Goal: Transaction & Acquisition: Purchase product/service

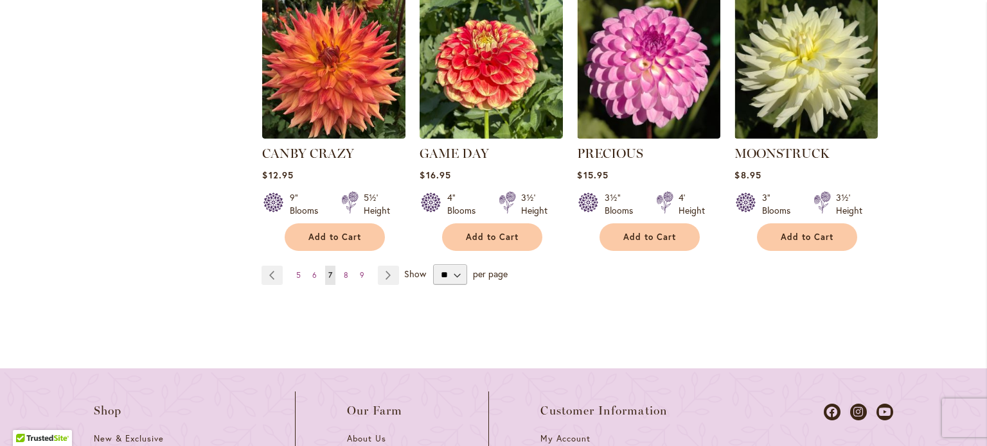
scroll to position [1366, 0]
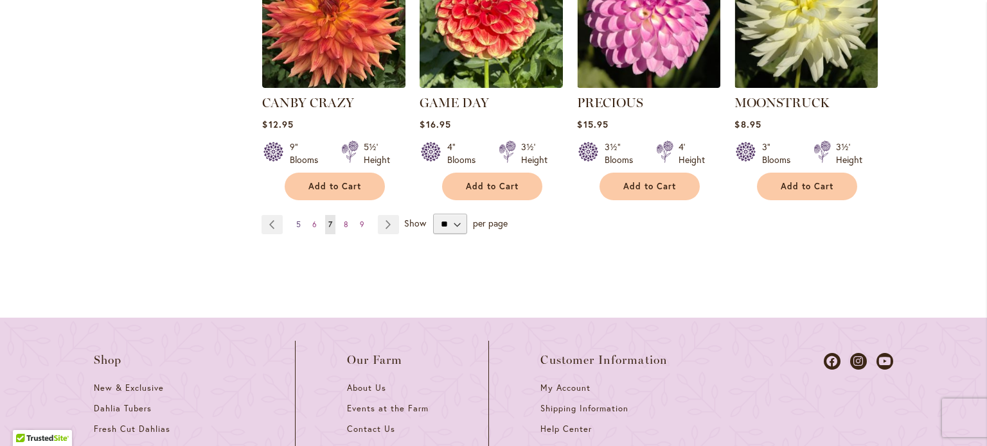
click at [296, 220] on span "5" at bounding box center [298, 225] width 4 height 10
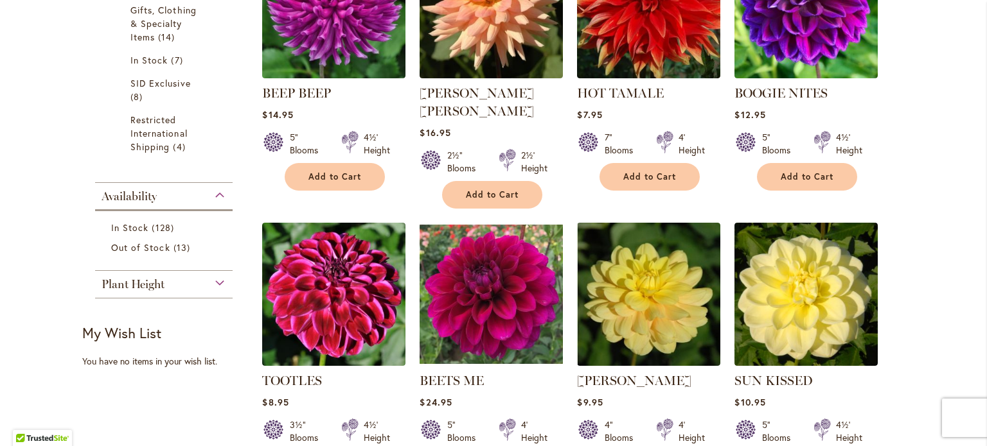
scroll to position [563, 0]
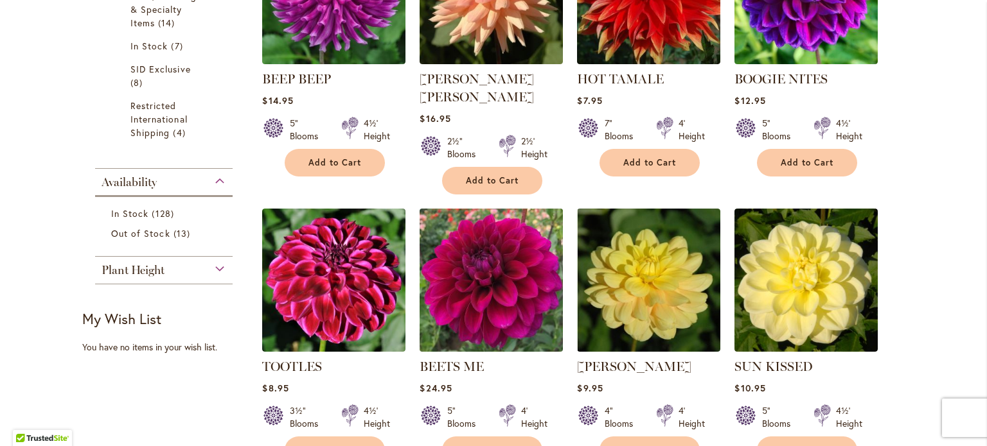
click at [486, 274] on img at bounding box center [491, 281] width 150 height 150
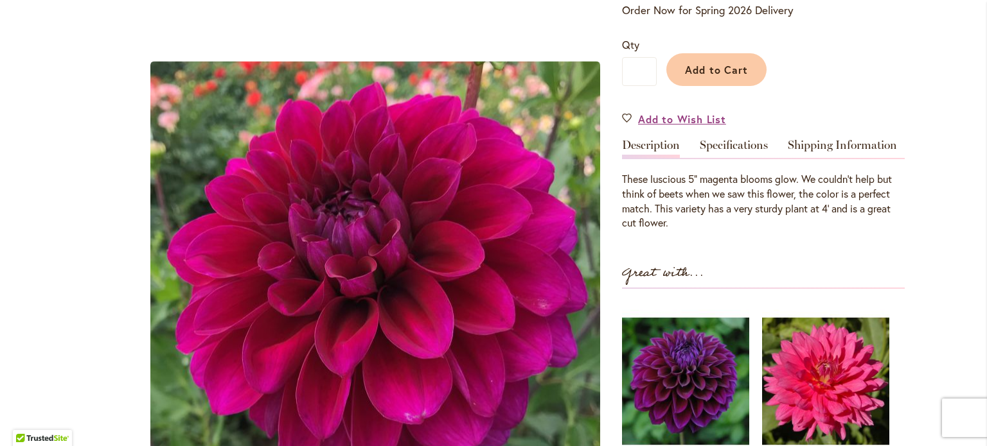
scroll to position [256, 0]
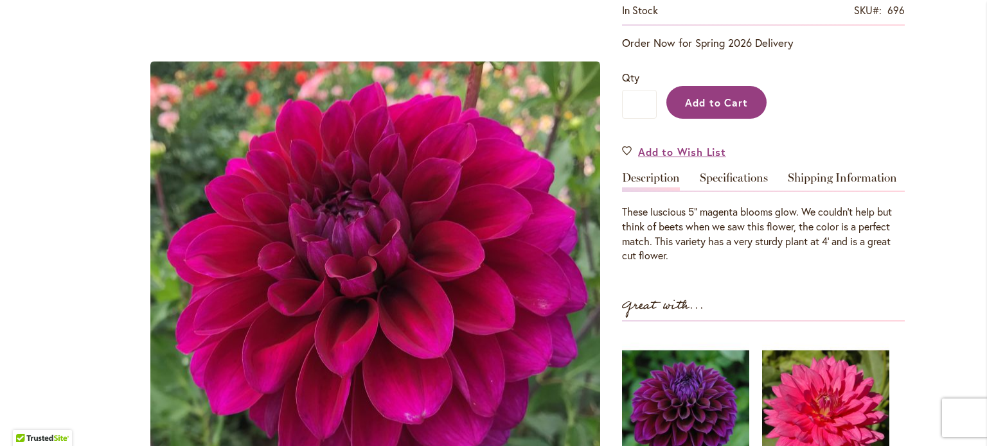
click at [712, 100] on span "Add to Cart" at bounding box center [717, 102] width 64 height 13
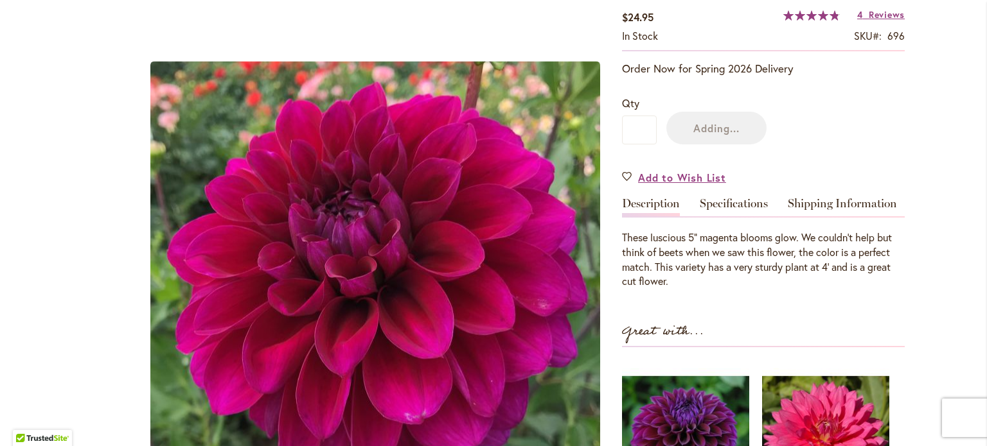
scroll to position [232, 0]
